Goal: Transaction & Acquisition: Purchase product/service

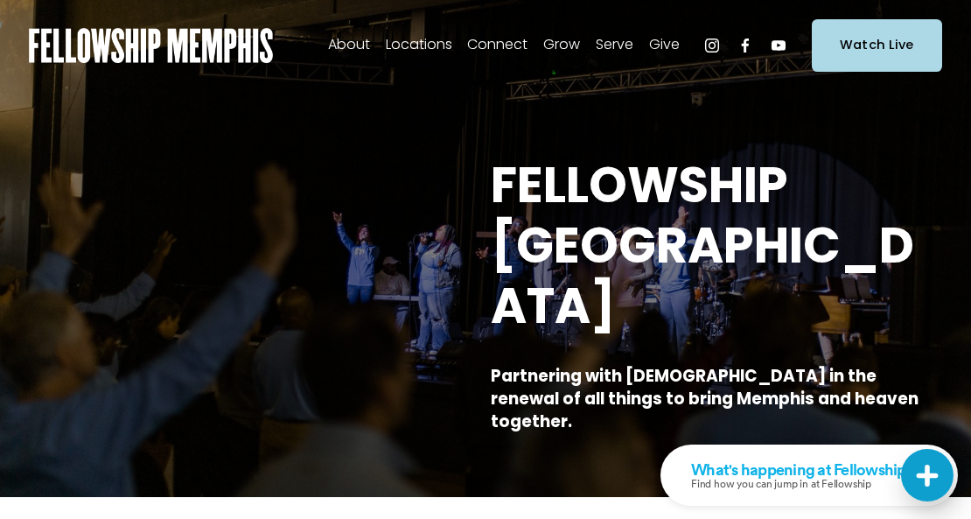
click at [672, 60] on div "About Our Values Our Beliefs" at bounding box center [354, 45] width 650 height 35
click at [667, 52] on span "Give" at bounding box center [664, 44] width 31 height 25
click at [668, 44] on span "Give" at bounding box center [664, 44] width 31 height 25
click at [0, 0] on span "Give" at bounding box center [0, 0] width 0 height 0
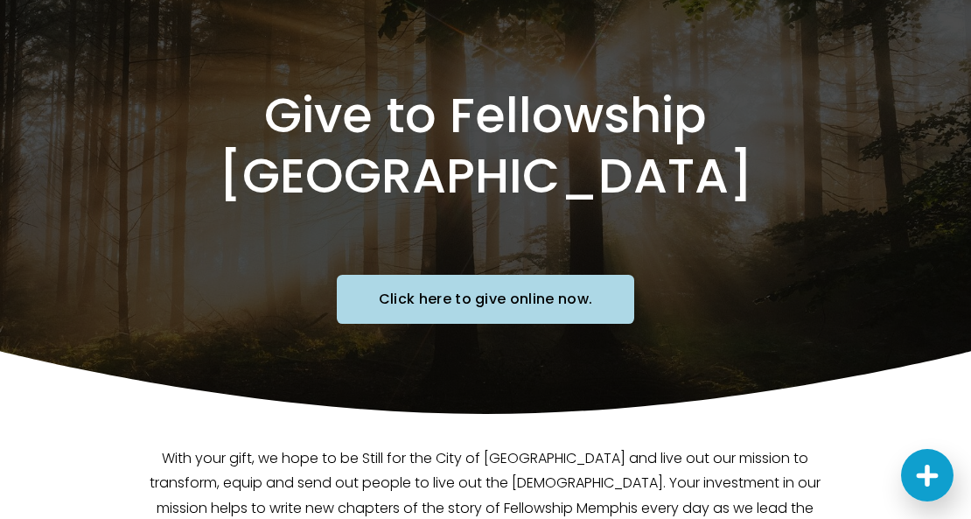
scroll to position [109, 0]
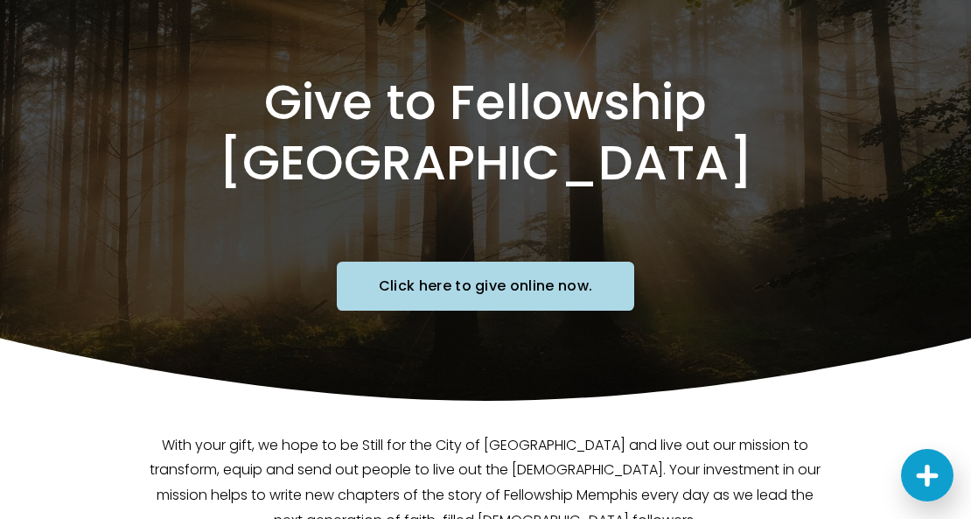
click at [554, 261] on link "Click here to give online now." at bounding box center [485, 285] width 297 height 49
